Goal: Information Seeking & Learning: Learn about a topic

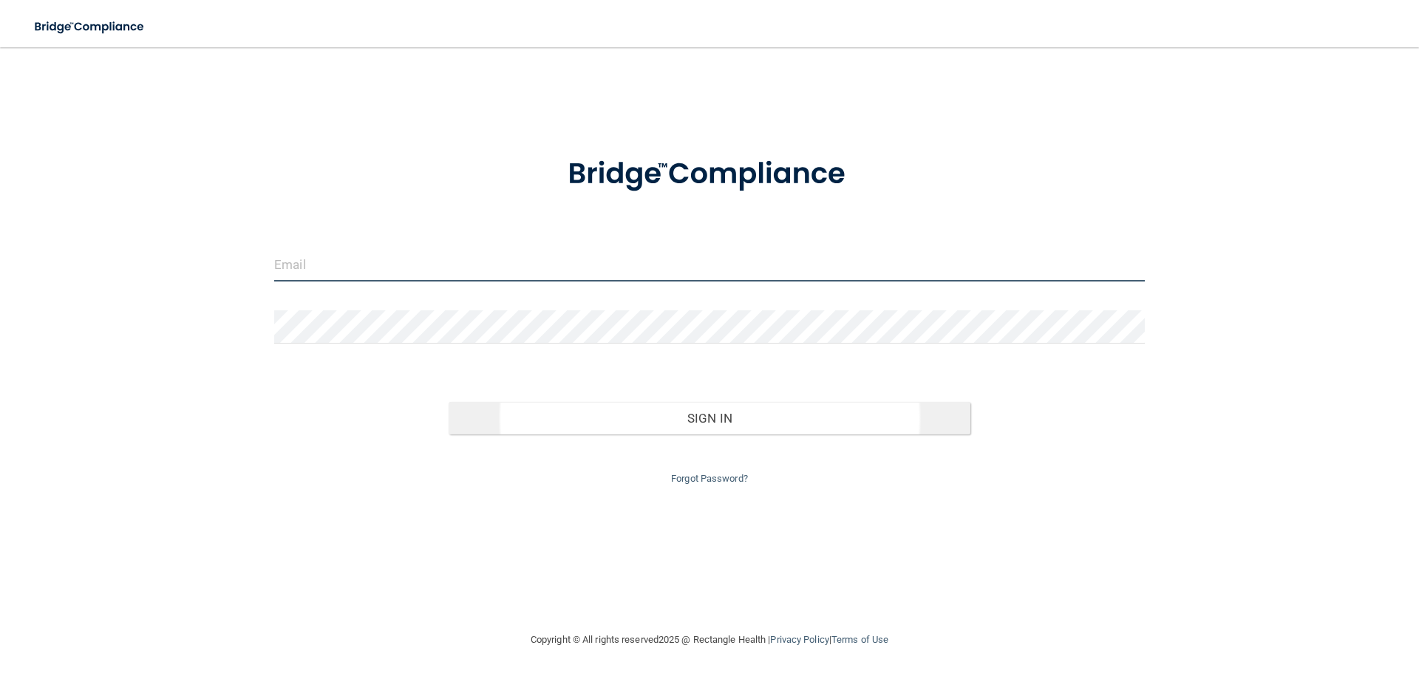
type input "[EMAIL_ADDRESS][DOMAIN_NAME]"
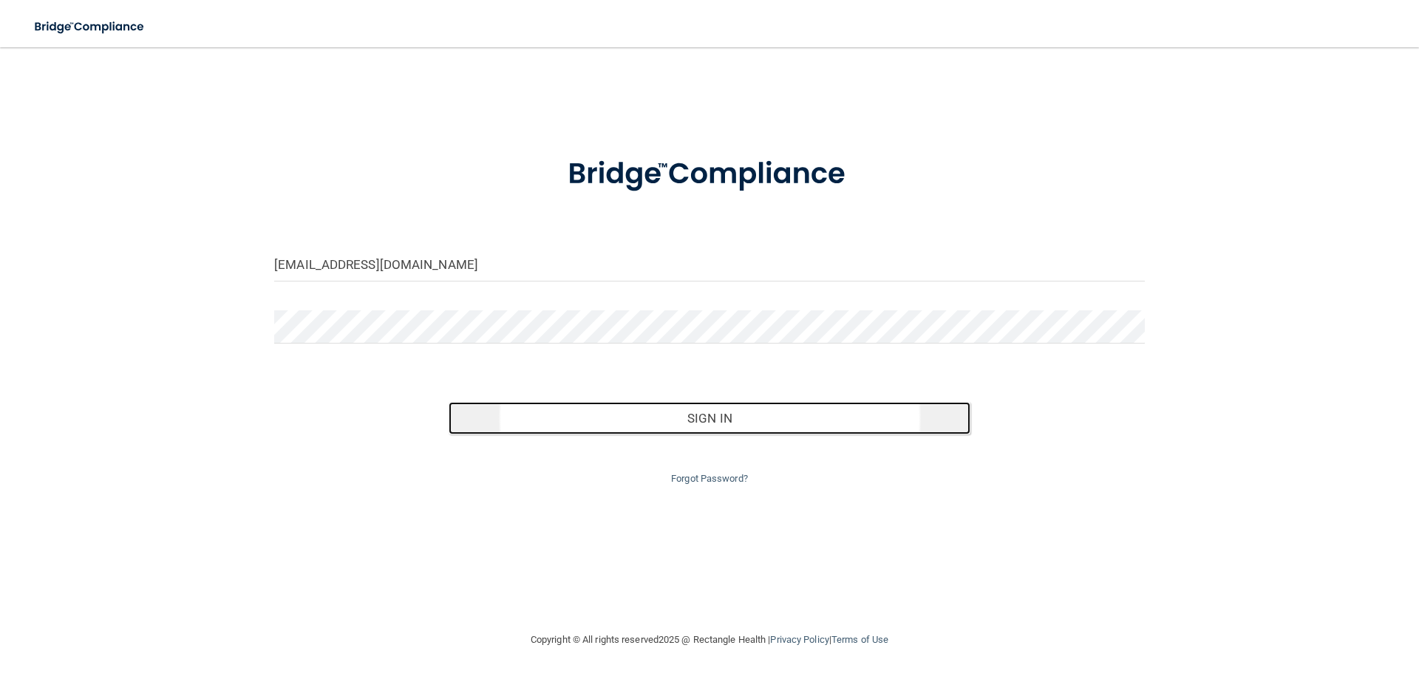
click at [714, 416] on button "Sign In" at bounding box center [710, 418] width 522 height 33
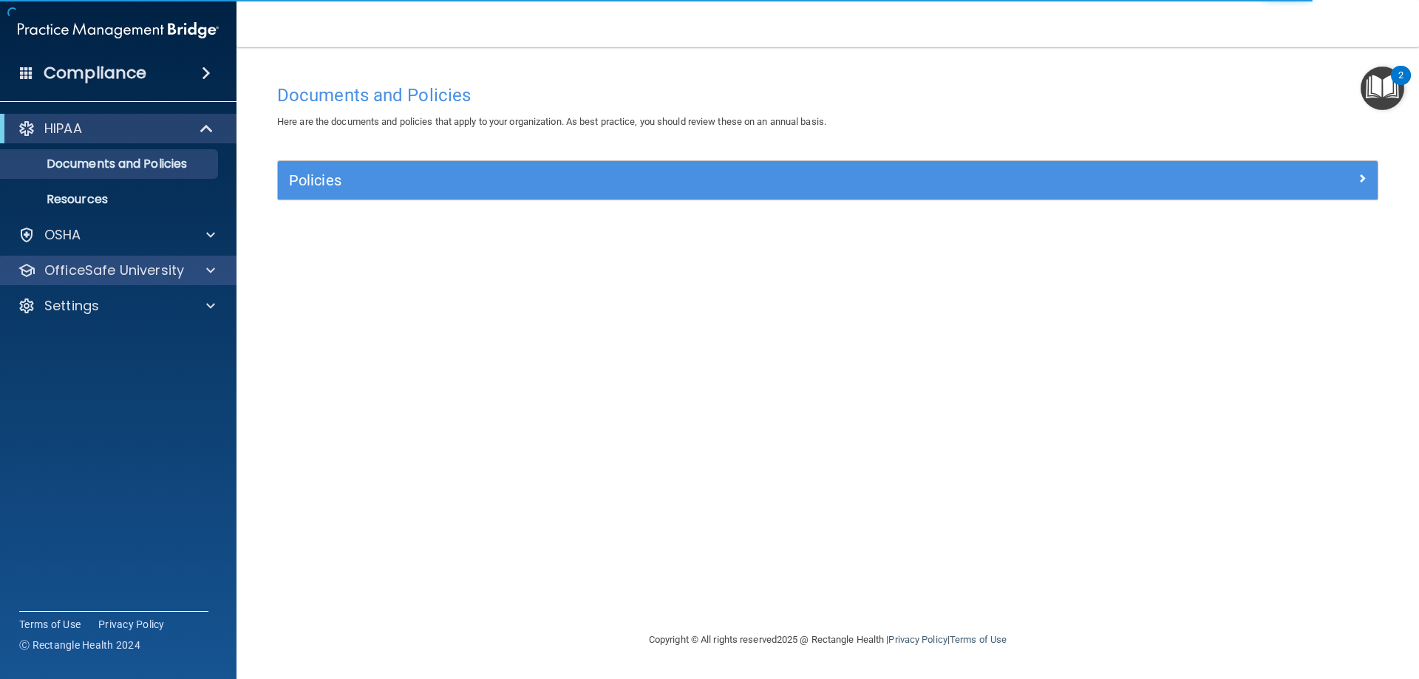
click at [97, 281] on div "OfficeSafe University" at bounding box center [118, 271] width 237 height 30
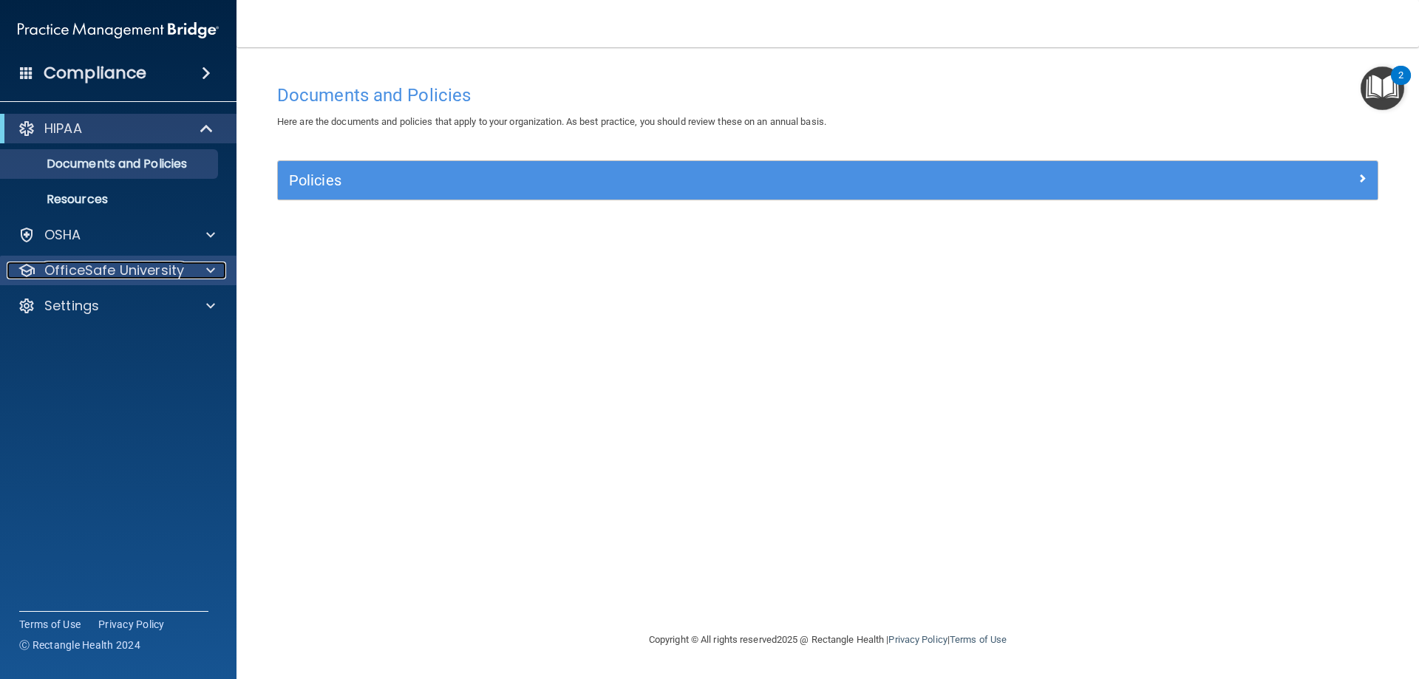
click at [211, 278] on span at bounding box center [210, 271] width 9 height 18
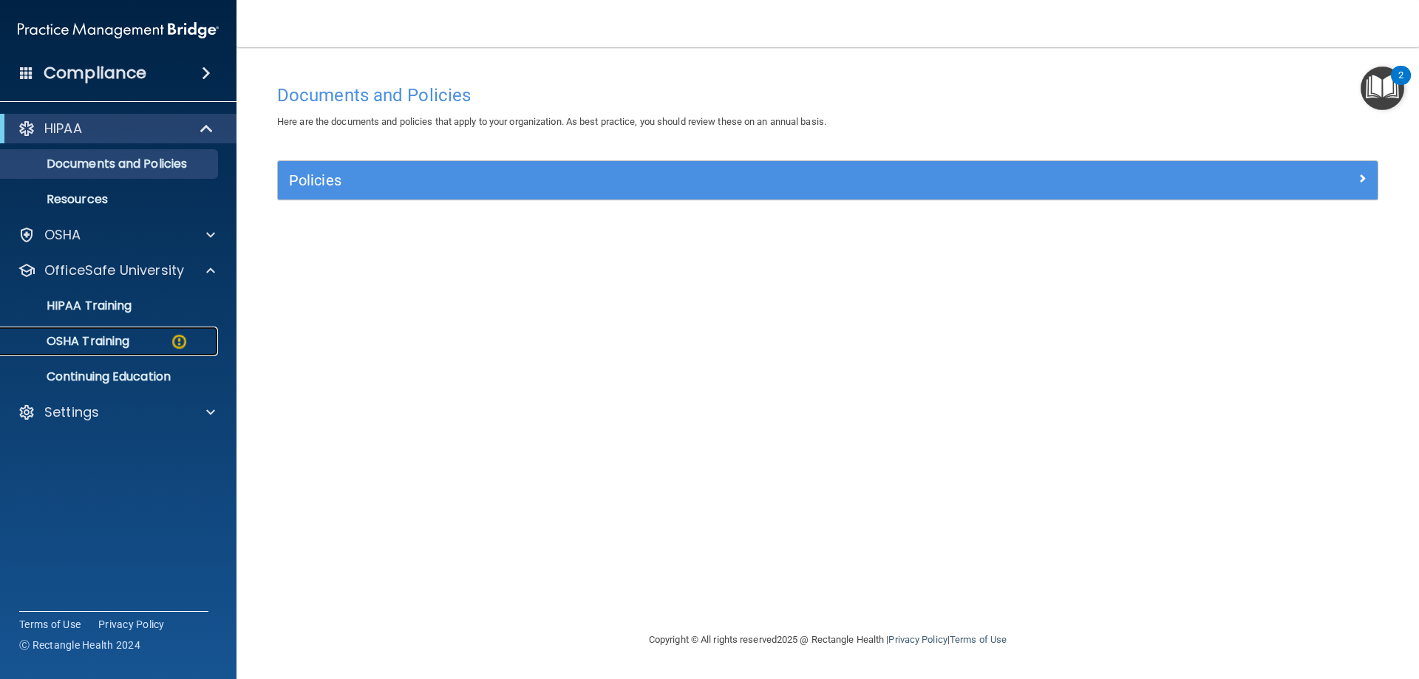
click at [63, 354] on link "OSHA Training" at bounding box center [101, 342] width 233 height 30
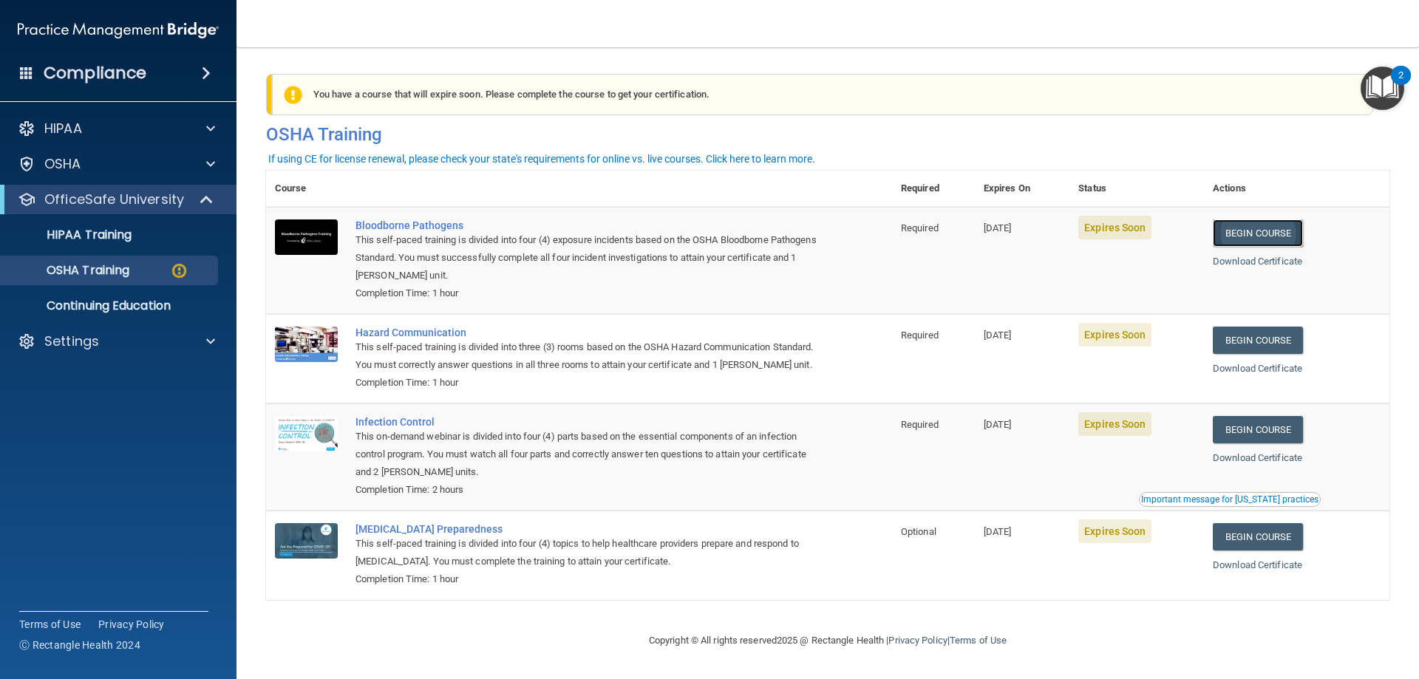
click at [1293, 236] on link "Begin Course" at bounding box center [1258, 232] width 90 height 27
